Goal: Task Accomplishment & Management: Complete application form

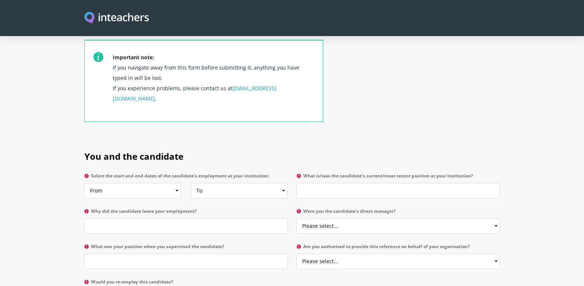
scroll to position [295, 0]
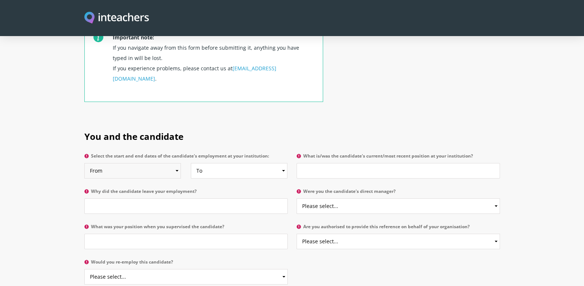
click at [176, 163] on select "From 2025 2024 2023 2022 2021 2020 2019 2018 2017 2016 2015 2014 2013 2012 2011…" at bounding box center [132, 170] width 97 height 15
click at [84, 163] on select "From 2025 2024 2023 2022 2021 2020 2019 2018 2017 2016 2015 2014 2013 2012 2011…" at bounding box center [132, 170] width 97 height 15
click at [175, 163] on select "From 2025 2024 2023 2022 2021 2020 2019 2018 2017 2016 2015 2014 2013 2012 2011…" at bounding box center [132, 170] width 97 height 15
select select "2016"
click at [84, 163] on select "From 2025 2024 2023 2022 2021 2020 2019 2018 2017 2016 2015 2014 2013 2012 2011…" at bounding box center [132, 170] width 97 height 15
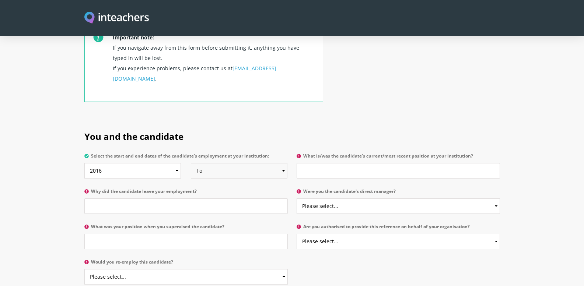
click at [268, 163] on select "To Currently 2025 2024 2023 2022 2021 2020 2019 2018 2017 2016 2015 2014 2013 2…" at bounding box center [239, 170] width 97 height 15
select select "2024"
click at [191, 163] on select "To Currently 2025 2024 2023 2022 2021 2020 2019 2018 2017 2016 2015 2014 2013 2…" at bounding box center [239, 170] width 97 height 15
click at [308, 163] on input "What is/was the candidate's current/most recent position at your institution?" at bounding box center [398, 170] width 203 height 15
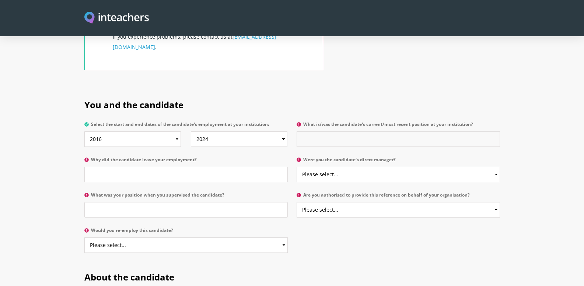
scroll to position [369, 0]
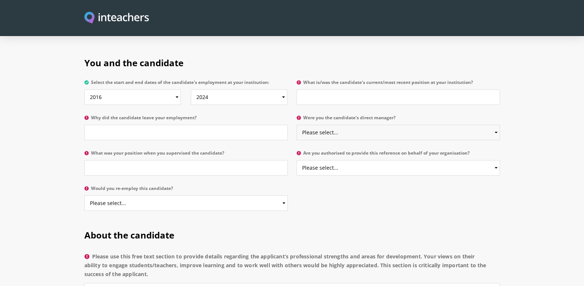
click at [497, 125] on select "Please select... Yes No" at bounding box center [398, 132] width 203 height 15
click at [526, 123] on section "You and the candidate Select the start and end dates of the candidate's employm…" at bounding box center [292, 132] width 584 height 173
click at [492, 160] on select "Please select... Yes No" at bounding box center [398, 167] width 203 height 15
click at [178, 196] on select "Please select... Yes No" at bounding box center [185, 203] width 203 height 15
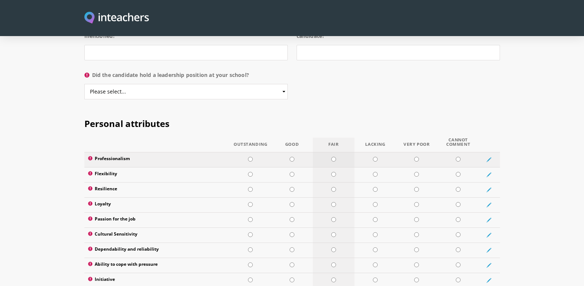
scroll to position [848, 0]
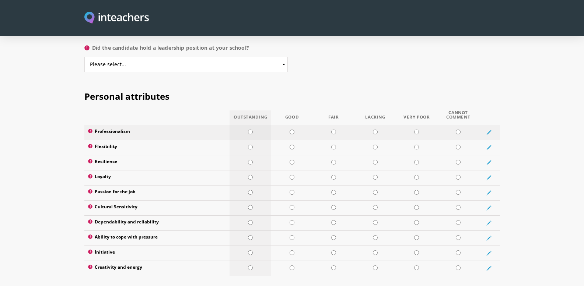
click at [252, 130] on input "radio" at bounding box center [250, 132] width 5 height 5
radio input "true"
click at [252, 145] on input "radio" at bounding box center [250, 147] width 5 height 5
radio input "true"
click at [251, 160] on input "radio" at bounding box center [250, 162] width 5 height 5
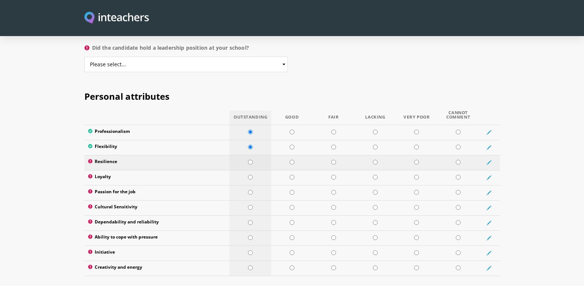
radio input "true"
click at [292, 175] on input "radio" at bounding box center [292, 177] width 5 height 5
radio input "true"
click at [252, 190] on input "radio" at bounding box center [250, 192] width 5 height 5
radio input "true"
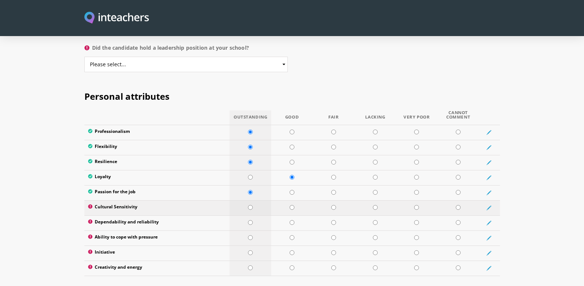
click at [251, 205] on input "radio" at bounding box center [250, 207] width 5 height 5
radio input "true"
click at [251, 220] on input "radio" at bounding box center [250, 222] width 5 height 5
radio input "true"
click at [251, 236] on input "radio" at bounding box center [250, 238] width 5 height 5
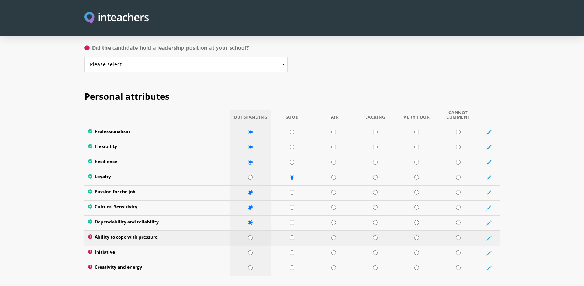
radio input "true"
click at [253, 251] on input "radio" at bounding box center [250, 253] width 5 height 5
radio input "true"
click at [290, 266] on input "radio" at bounding box center [292, 268] width 5 height 5
radio input "true"
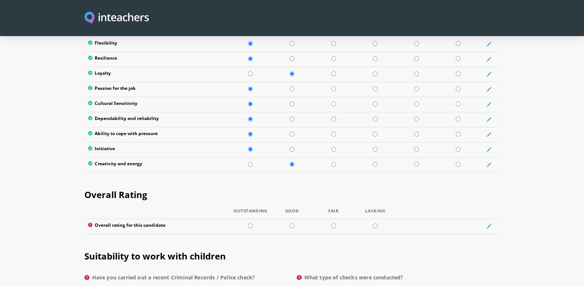
scroll to position [995, 0]
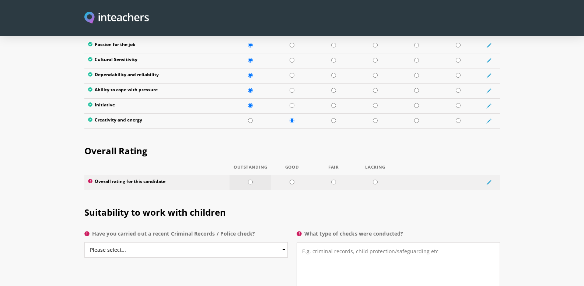
click at [252, 180] on input "radio" at bounding box center [250, 182] width 5 height 5
radio input "true"
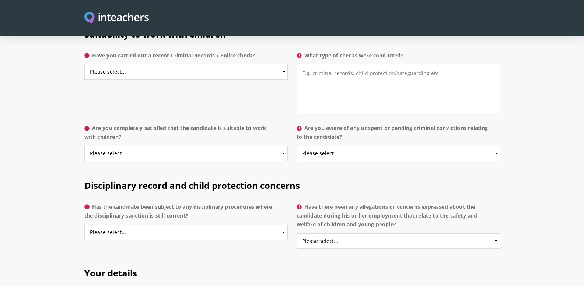
scroll to position [1216, 0]
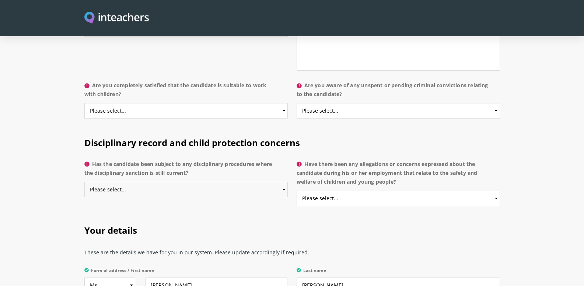
click at [266, 182] on select "Please select... Yes No Do not know" at bounding box center [185, 189] width 203 height 15
select select "No"
click at [84, 182] on select "Please select... Yes No Do not know" at bounding box center [185, 189] width 203 height 15
click at [382, 191] on select "Please select... Yes No Do not know" at bounding box center [398, 198] width 203 height 15
select select "No"
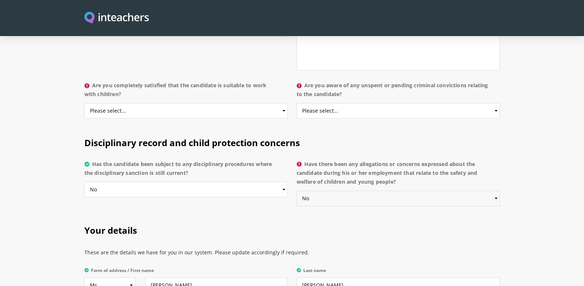
click at [297, 191] on select "Please select... Yes No Do not know" at bounding box center [398, 198] width 203 height 15
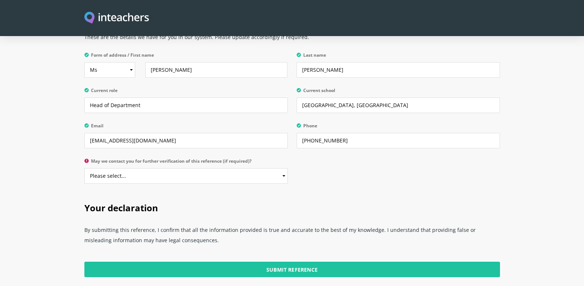
scroll to position [1438, 0]
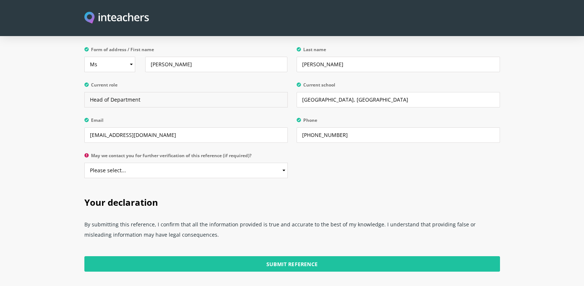
click at [141, 92] on input "Head of Department" at bounding box center [185, 99] width 203 height 15
type input "Head of Department"
click at [156, 163] on select "Please select... Yes No" at bounding box center [185, 170] width 203 height 15
select select "Yes"
click at [84, 163] on select "Please select... Yes No" at bounding box center [185, 170] width 203 height 15
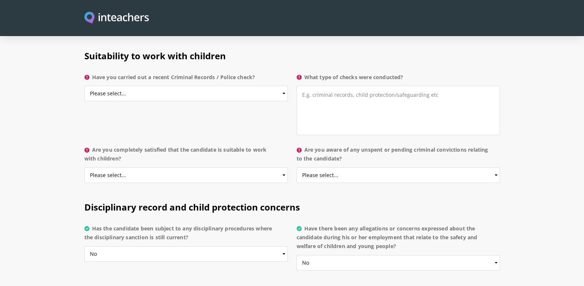
scroll to position [1106, 0]
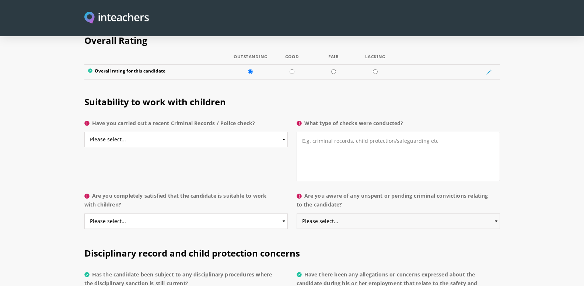
click at [494, 214] on select "Please select... Yes No Do not know" at bounding box center [398, 221] width 203 height 15
select select "No"
click at [297, 214] on select "Please select... Yes No Do not know" at bounding box center [398, 221] width 203 height 15
click at [284, 214] on select "Please select... Yes No Do not know" at bounding box center [185, 221] width 203 height 15
select select "Yes"
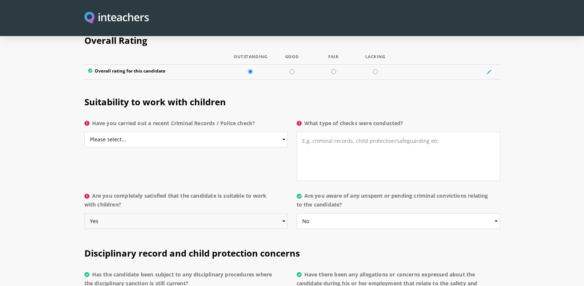
click at [84, 214] on select "Please select... Yes No Do not know" at bounding box center [185, 221] width 203 height 15
click at [282, 132] on select "Please select... Yes No Do not know" at bounding box center [185, 139] width 203 height 15
select select "Yes"
click at [84, 132] on select "Please select... Yes No Do not know" at bounding box center [185, 139] width 203 height 15
click at [309, 132] on textarea "What type of checks were conducted?" at bounding box center [398, 156] width 203 height 49
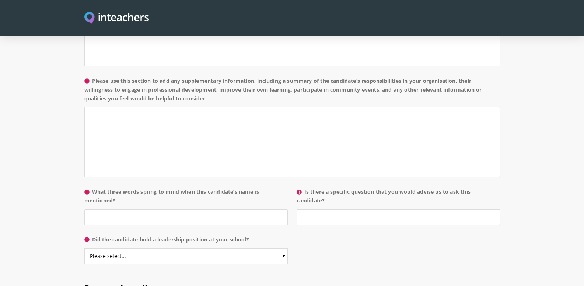
scroll to position [663, 0]
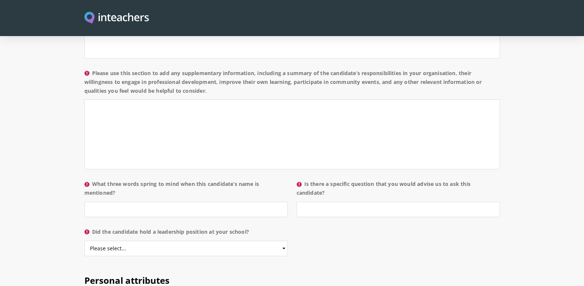
type textarea "Criminal records"
click at [281, 241] on select "Please select... Yes No" at bounding box center [185, 248] width 203 height 15
select select "No"
click at [84, 241] on select "Please select... Yes No" at bounding box center [185, 248] width 203 height 15
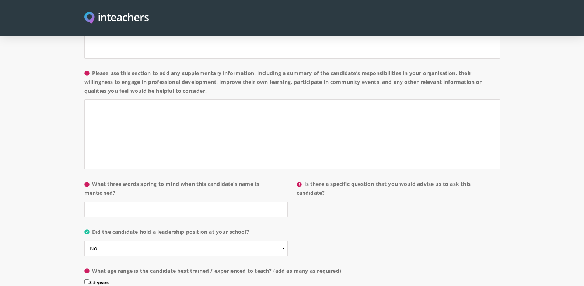
click at [318, 202] on input "Is there a specific question that you would advise us to ask this candidate?" at bounding box center [398, 209] width 203 height 15
type input "No"
click at [98, 202] on input "What three words spring to mind when this candidate’s name is mentioned?" at bounding box center [185, 209] width 203 height 15
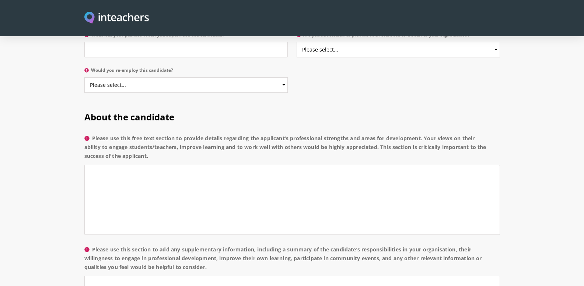
scroll to position [442, 0]
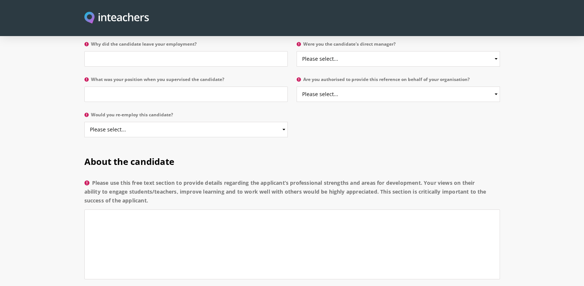
type input "Loyal, Responsible, Efficient"
click at [282, 122] on select "Please select... Yes No" at bounding box center [185, 129] width 203 height 15
select select "Yes"
click at [84, 122] on select "Please select... Yes No" at bounding box center [185, 129] width 203 height 15
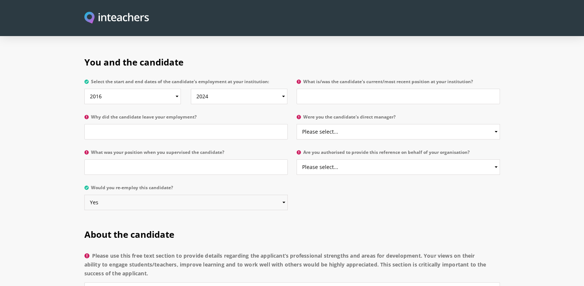
scroll to position [369, 0]
drag, startPoint x: 491, startPoint y: 145, endPoint x: 488, endPoint y: 148, distance: 3.9
click at [491, 160] on select "Please select... Yes No" at bounding box center [398, 167] width 203 height 15
select select "Yes"
click at [297, 160] on select "Please select... Yes No" at bounding box center [398, 167] width 203 height 15
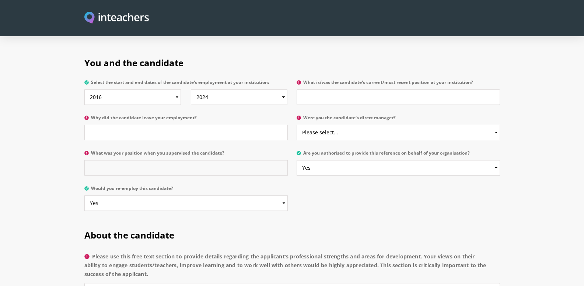
click at [110, 160] on input "What was your position when you supervised the candidate?" at bounding box center [185, 167] width 203 height 15
type input "h"
click at [184, 160] on input "Head of Academics and member of the leadership team of the College" at bounding box center [185, 167] width 203 height 15
type input "Head of Academics and member of the 4 member leadership team of the College"
click at [498, 125] on select "Please select... Yes No" at bounding box center [398, 132] width 203 height 15
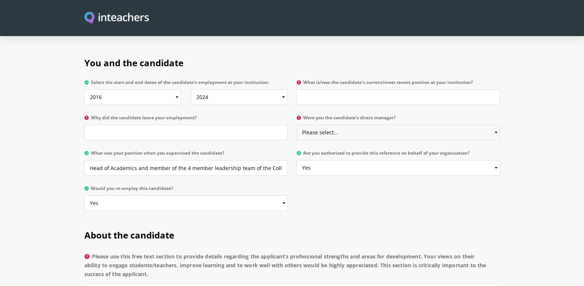
select select "No"
click at [297, 125] on select "Please select... Yes No" at bounding box center [398, 132] width 203 height 15
click at [324, 90] on input "What is/was the candidate's current/most recent position at your institution?" at bounding box center [398, 97] width 203 height 15
drag, startPoint x: 338, startPoint y: 80, endPoint x: 299, endPoint y: 78, distance: 39.8
click at [299, 90] on input "Debtors [PERSON_NAME]" at bounding box center [398, 97] width 203 height 15
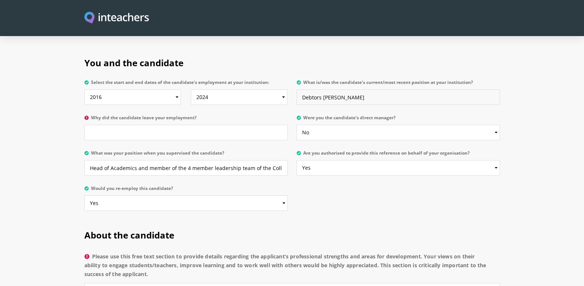
type input "Debtors [PERSON_NAME]"
click at [113, 125] on input "Why did the candidate leave your employment?" at bounding box center [185, 132] width 203 height 15
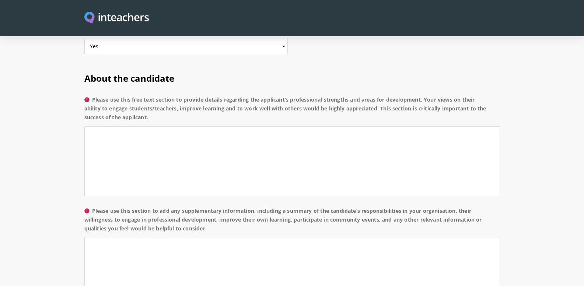
scroll to position [553, 0]
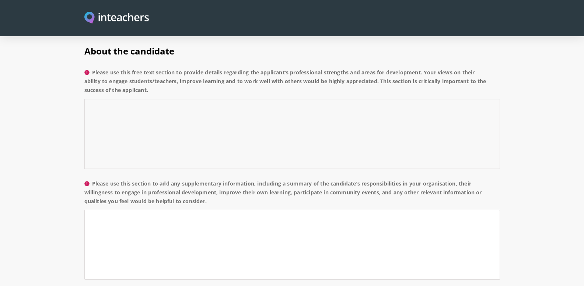
click at [108, 99] on textarea "Please use this free text section to provide details regarding the applicant’s …" at bounding box center [292, 134] width 416 height 70
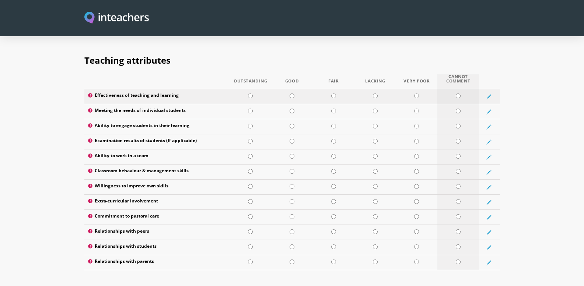
scroll to position [957, 0]
click at [460, 93] on input "radio" at bounding box center [458, 95] width 5 height 5
radio input "true"
click at [460, 108] on input "radio" at bounding box center [458, 110] width 5 height 5
radio input "true"
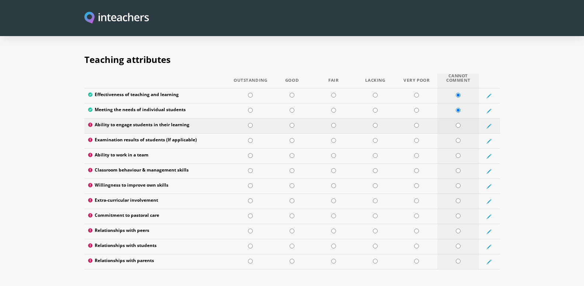
click at [458, 119] on td at bounding box center [459, 126] width 42 height 15
radio input "true"
click at [458, 138] on input "radio" at bounding box center [458, 140] width 5 height 5
radio input "true"
click at [458, 153] on input "radio" at bounding box center [458, 155] width 5 height 5
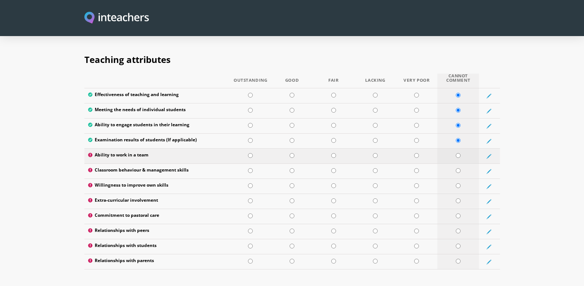
radio input "true"
click at [458, 168] on input "radio" at bounding box center [458, 170] width 5 height 5
radio input "true"
click at [459, 184] on input "radio" at bounding box center [458, 186] width 5 height 5
radio input "true"
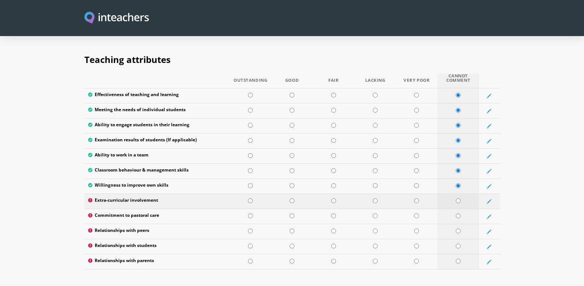
click at [459, 199] on input "radio" at bounding box center [458, 201] width 5 height 5
radio input "true"
click at [459, 214] on input "radio" at bounding box center [458, 216] width 5 height 5
radio input "true"
click at [459, 229] on input "radio" at bounding box center [458, 231] width 5 height 5
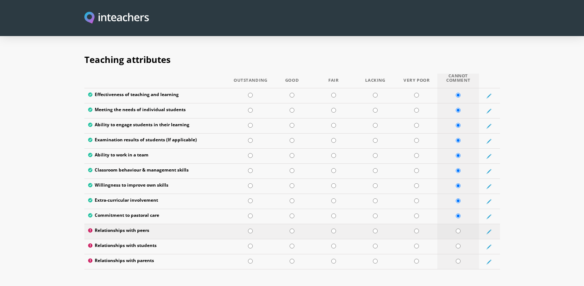
radio input "true"
drag, startPoint x: 459, startPoint y: 226, endPoint x: 459, endPoint y: 231, distance: 5.2
click at [459, 244] on input "radio" at bounding box center [458, 246] width 5 height 5
radio input "true"
click at [459, 259] on input "radio" at bounding box center [458, 261] width 5 height 5
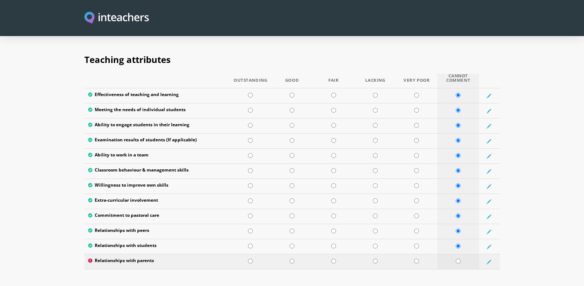
radio input "true"
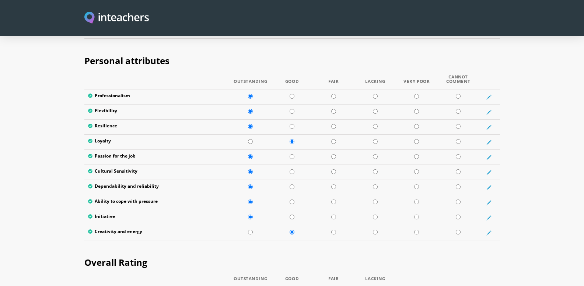
scroll to position [965, 0]
